Goal: Communication & Community: Answer question/provide support

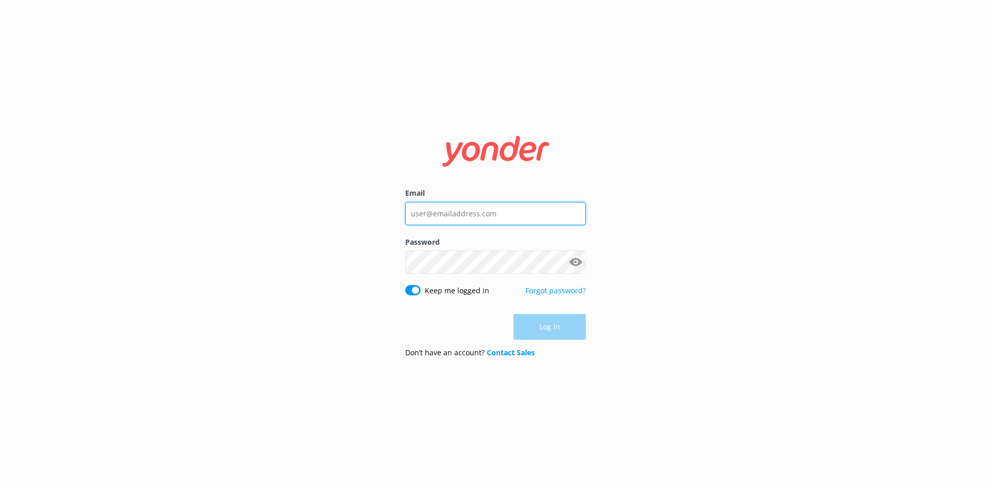
type input "[EMAIL_ADDRESS][DOMAIN_NAME]"
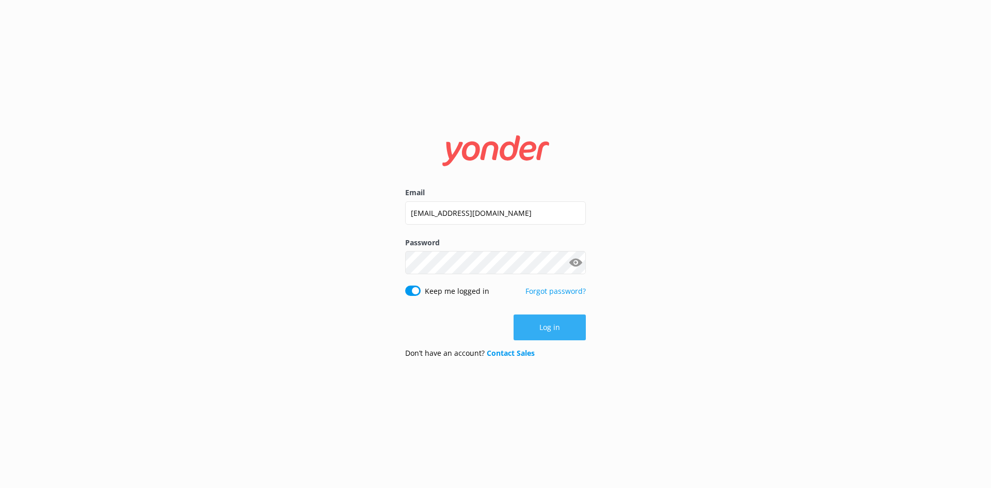
click at [536, 327] on div "Log in" at bounding box center [495, 327] width 181 height 26
click at [536, 327] on button "Log in" at bounding box center [550, 327] width 72 height 26
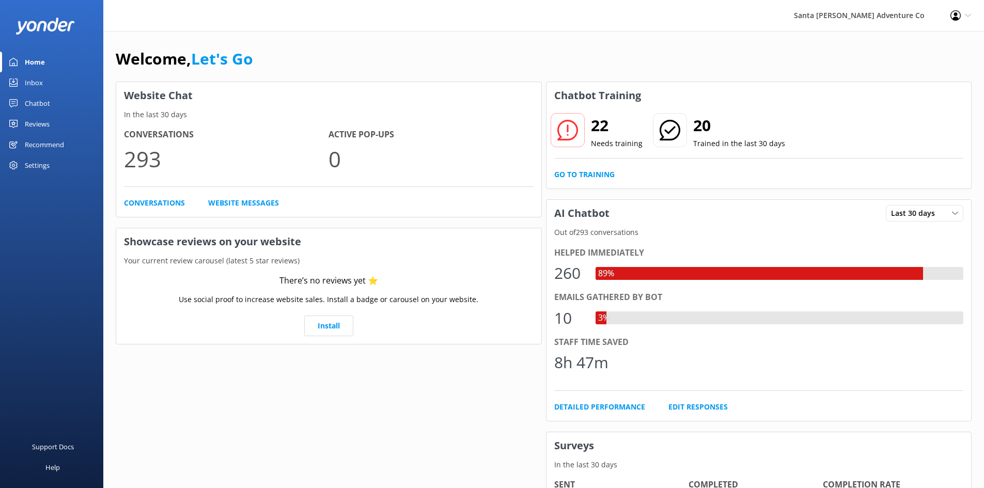
click at [41, 81] on div "Inbox" at bounding box center [34, 82] width 18 height 21
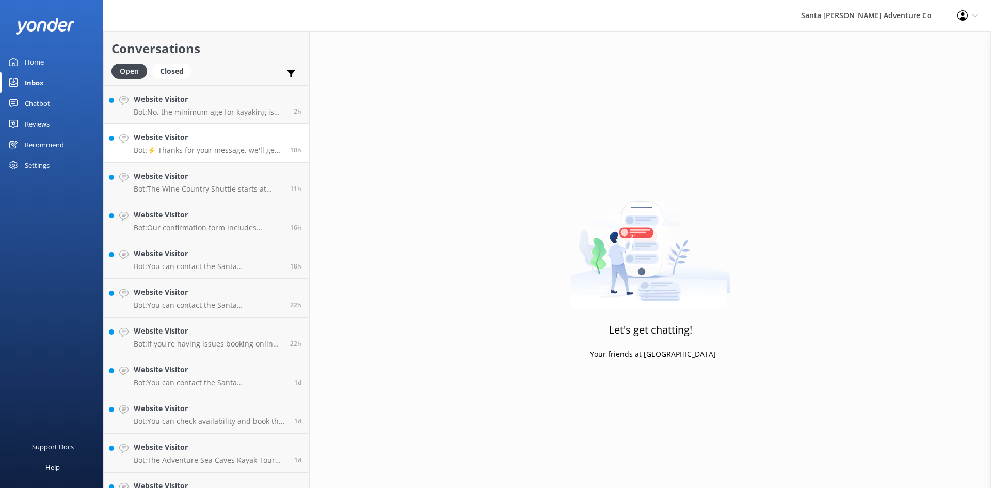
click at [205, 141] on h4 "Website Visitor" at bounding box center [208, 137] width 149 height 11
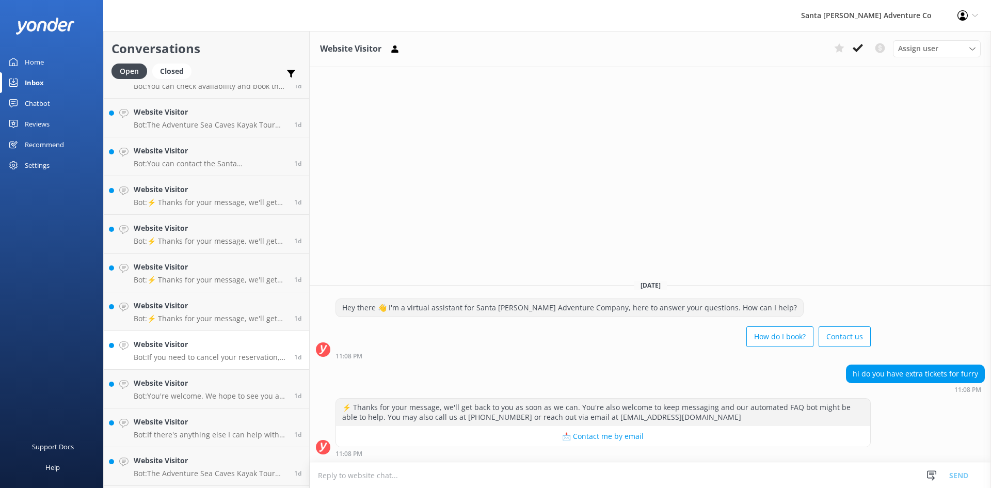
scroll to position [344, 0]
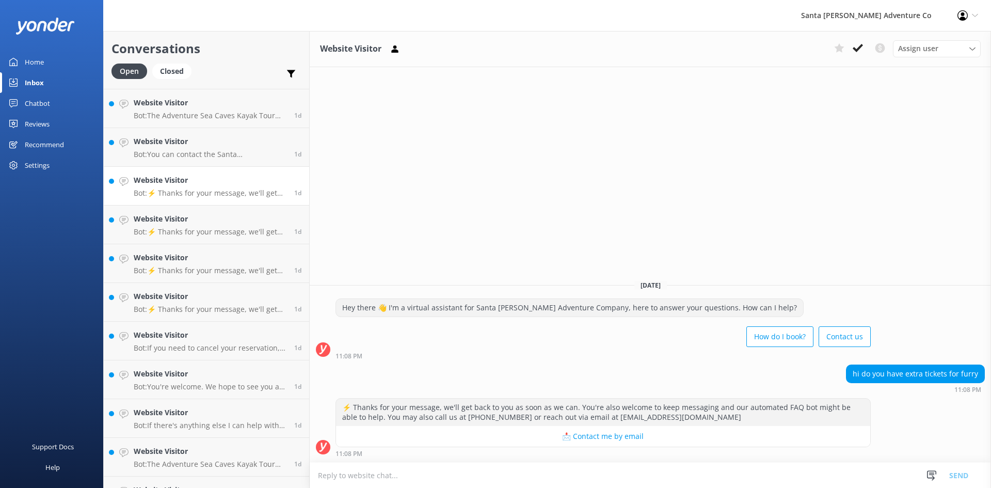
click at [203, 191] on p "Bot: ⚡ Thanks for your message, we'll get back to you as soon as we can. You're…" at bounding box center [210, 192] width 153 height 9
click at [387, 479] on textarea at bounding box center [651, 475] width 682 height 25
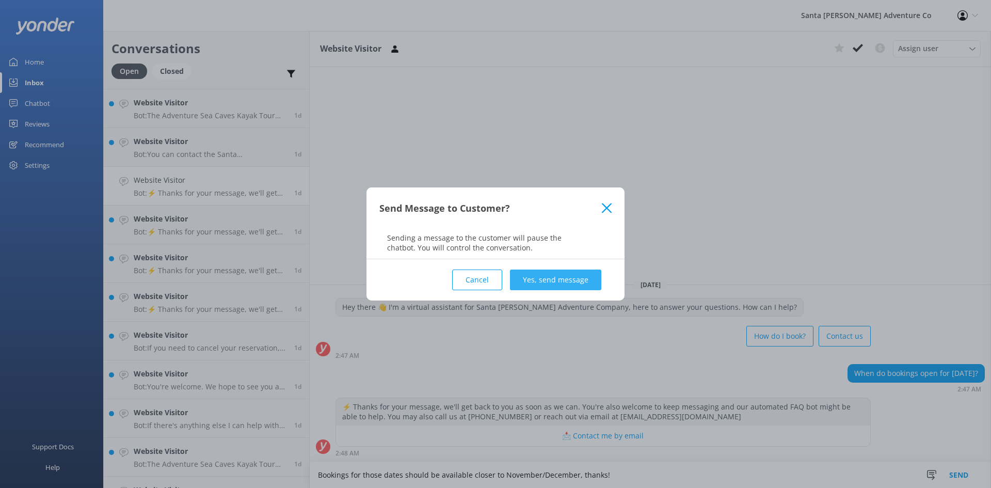
type textarea "Bookings for those dates should be available closer to November/December, thank…"
click at [583, 289] on button "Yes, send message" at bounding box center [555, 280] width 91 height 21
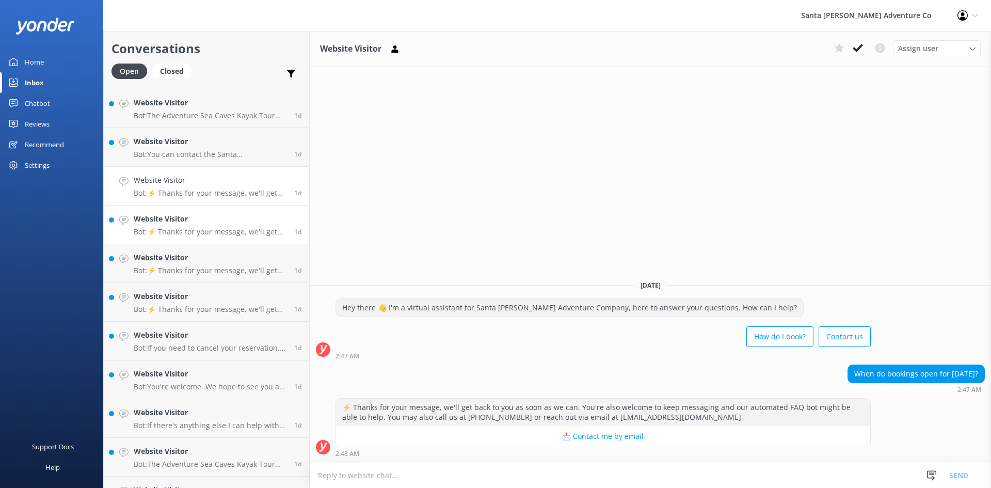
click at [213, 226] on div "Website Visitor Bot: ⚡ Thanks for your message, we'll get back to you as soon a…" at bounding box center [210, 224] width 153 height 23
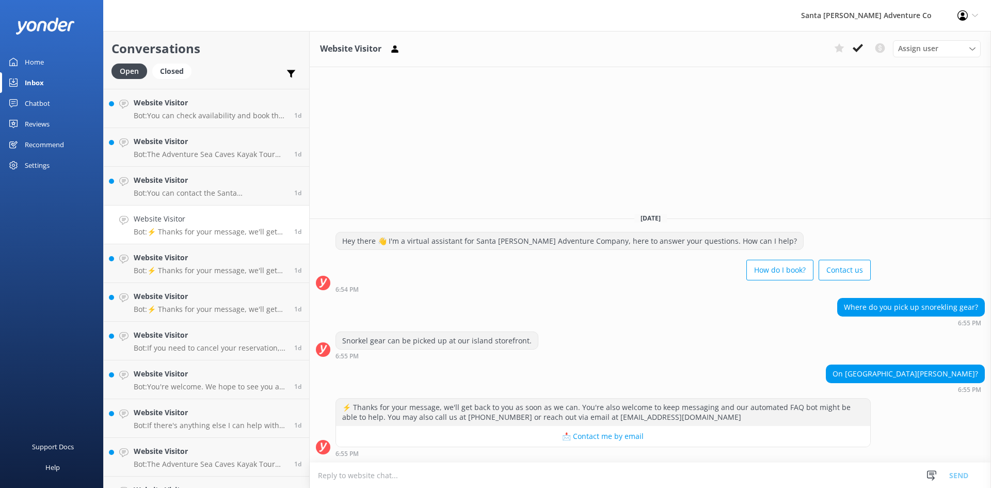
click at [398, 476] on textarea at bounding box center [651, 475] width 682 height 25
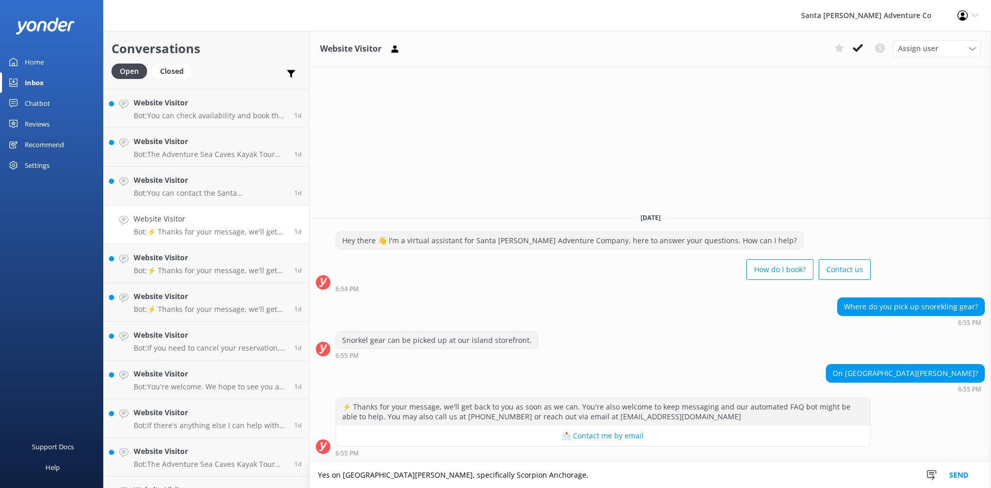
type textarea "Yes on [GEOGRAPHIC_DATA][PERSON_NAME], specifically Scorpion Anchorage."
click at [967, 473] on button "Send" at bounding box center [959, 475] width 39 height 26
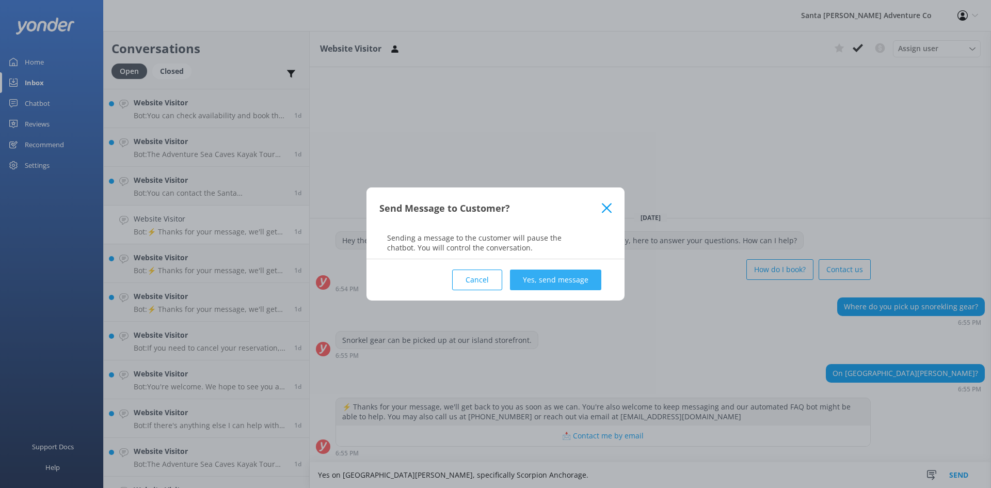
click at [555, 278] on button "Yes, send message" at bounding box center [555, 280] width 91 height 21
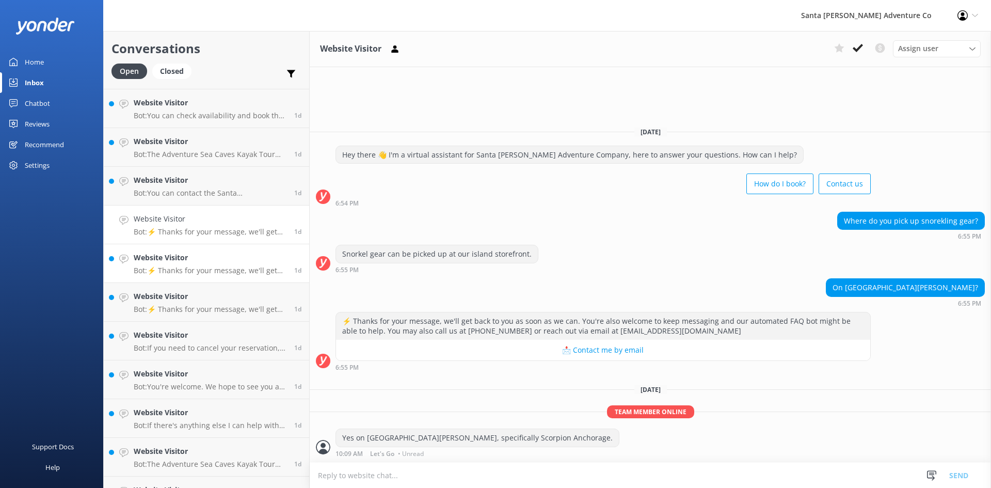
click at [194, 262] on h4 "Website Visitor" at bounding box center [210, 257] width 153 height 11
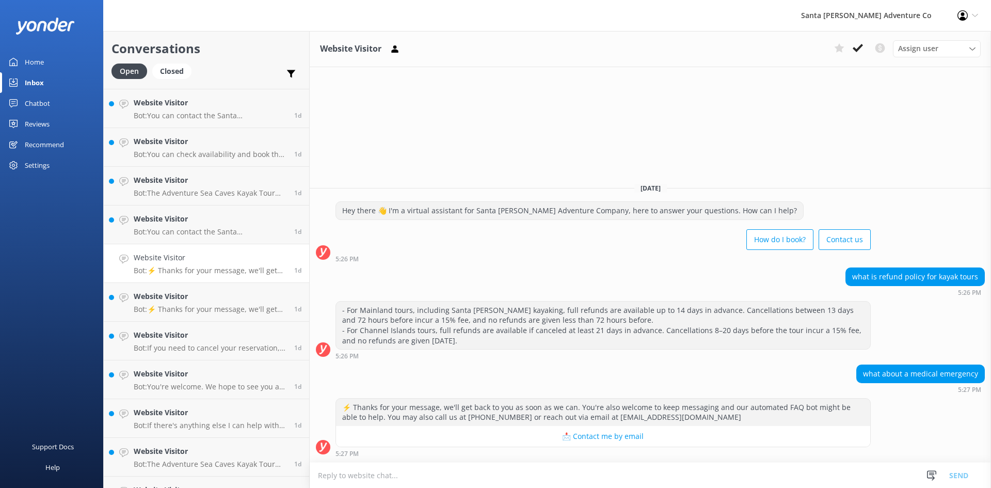
click at [370, 482] on textarea at bounding box center [651, 475] width 682 height 25
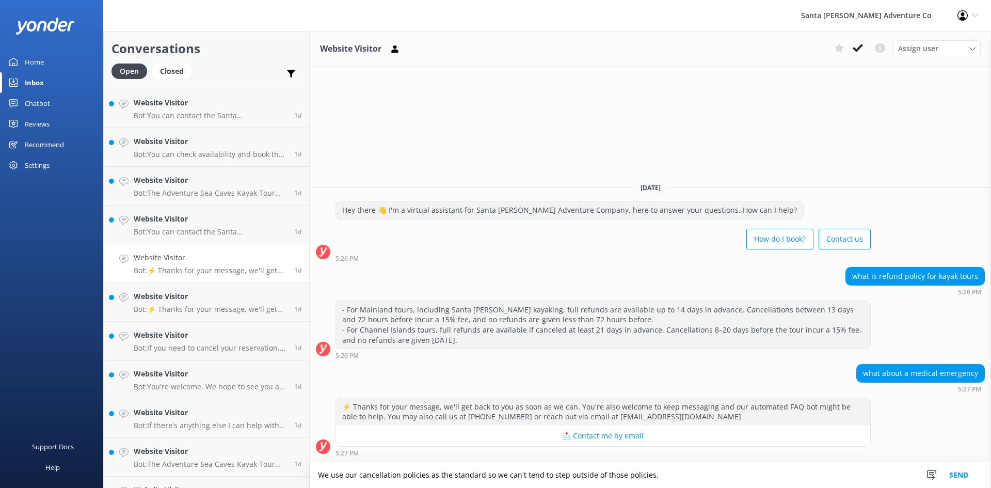
drag, startPoint x: 514, startPoint y: 476, endPoint x: 503, endPoint y: 476, distance: 11.4
click at [503, 476] on textarea "We use our cancellation policies as the standard so we can't tend to step outsi…" at bounding box center [651, 475] width 682 height 26
click at [655, 476] on textarea "We use our cancellation policies as the standard so we don't tend to step outsi…" at bounding box center [651, 475] width 682 height 26
click at [749, 474] on textarea "We use our cancellation policies as the standard so we don't tend to step outsi…" at bounding box center [651, 475] width 682 height 26
click at [747, 474] on textarea "We use our cancellation policies as the standard so we don't tend to step outsi…" at bounding box center [651, 475] width 682 height 26
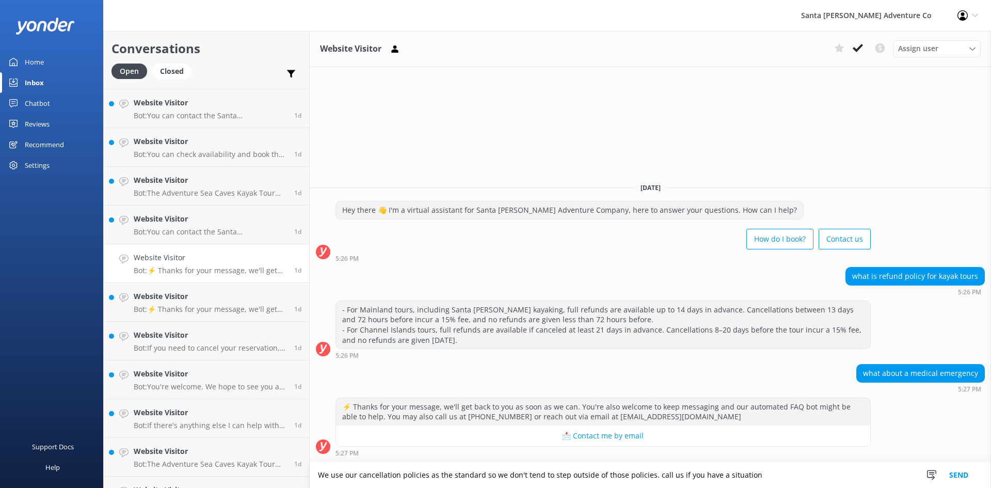
click at [654, 476] on textarea "We use our cancellation policies as the standard so we don't tend to step outsi…" at bounding box center [651, 475] width 682 height 26
click at [754, 473] on textarea "We use our cancellation policies as the standard so we don't tend to step outsi…" at bounding box center [651, 475] width 682 height 26
type textarea "We use our cancellation policies as the standard so we don't tend to step outsi…"
click at [954, 474] on button "Send" at bounding box center [959, 475] width 39 height 26
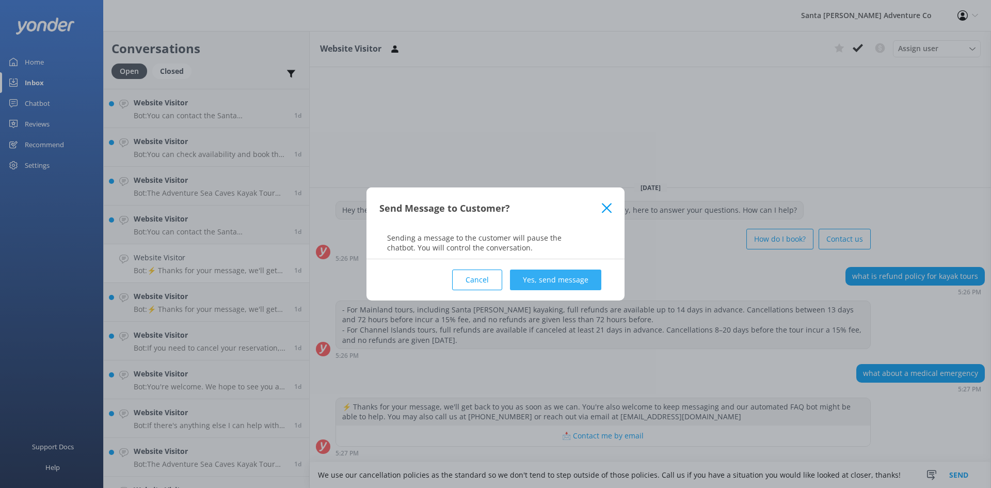
click at [558, 279] on button "Yes, send message" at bounding box center [555, 280] width 91 height 21
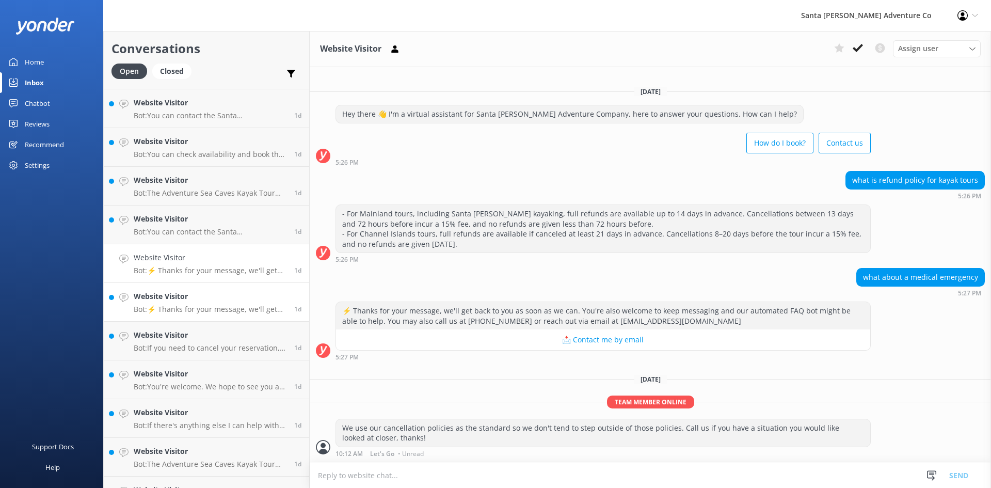
click at [187, 297] on h4 "Website Visitor" at bounding box center [210, 296] width 153 height 11
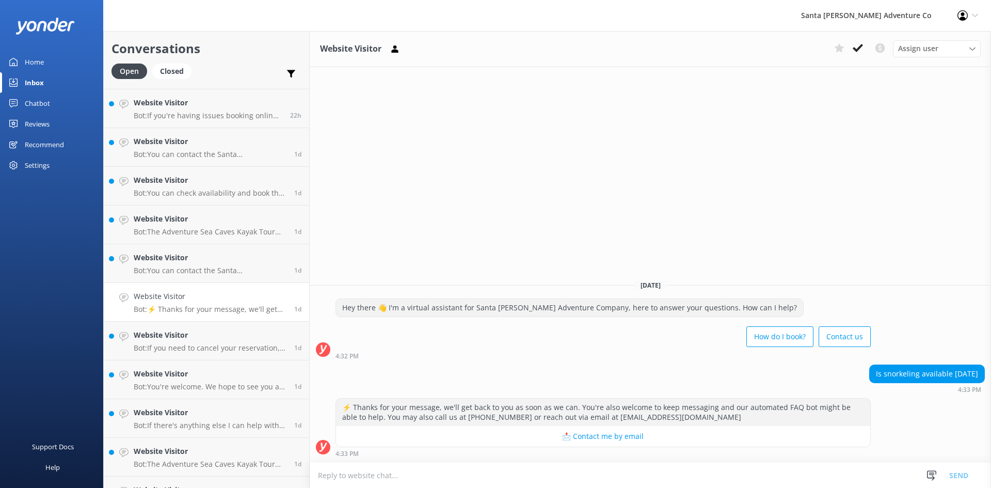
click at [391, 473] on textarea at bounding box center [651, 475] width 682 height 25
click at [452, 478] on textarea at bounding box center [651, 475] width 682 height 25
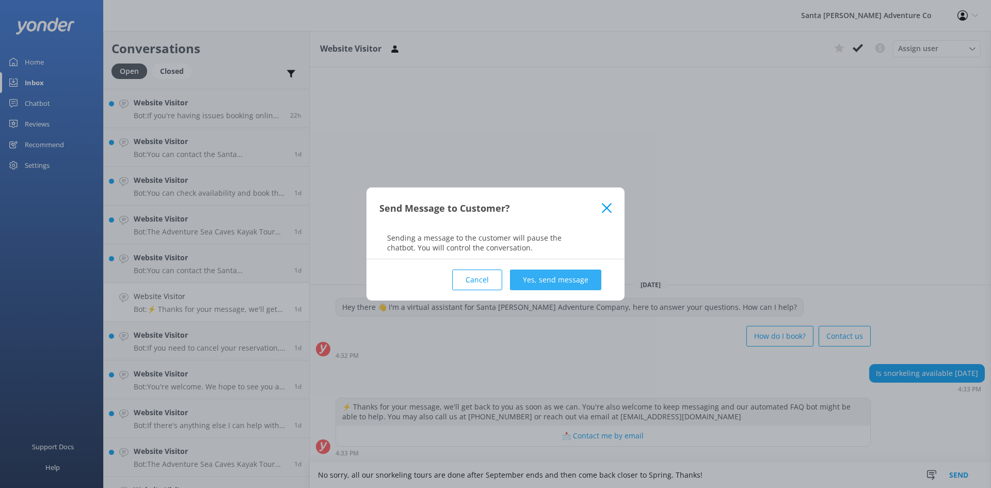
type textarea "No sorry, all our snorkeling tours are done after September ends and then come …"
click at [541, 287] on button "Yes, send message" at bounding box center [555, 280] width 91 height 21
